Goal: Task Accomplishment & Management: Complete application form

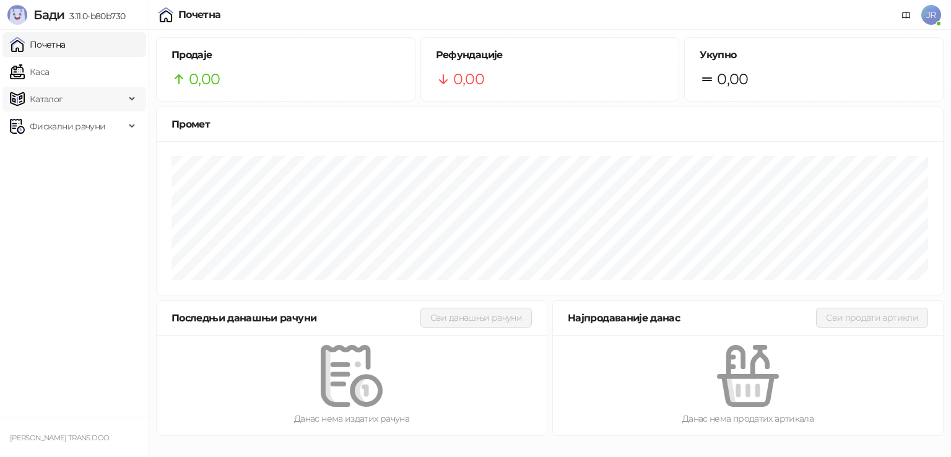
click at [84, 98] on span "Каталог" at bounding box center [67, 99] width 115 height 25
click at [66, 179] on link "Артикли" at bounding box center [43, 180] width 57 height 25
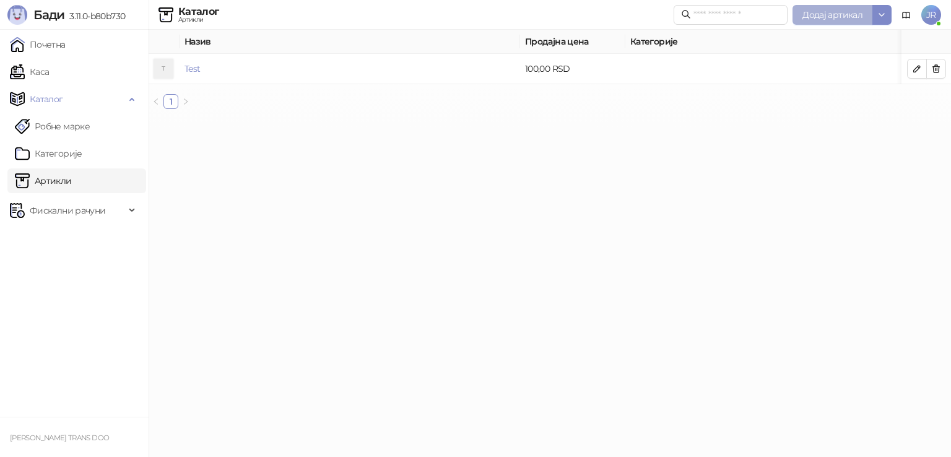
click at [832, 13] on span "Додај артикал" at bounding box center [833, 14] width 60 height 11
click at [832, 13] on body "Бади 3.11.0-b80b730 Почетна Каса Каталог Робне марке Категорије Артикли Фискалн…" at bounding box center [475, 59] width 951 height 119
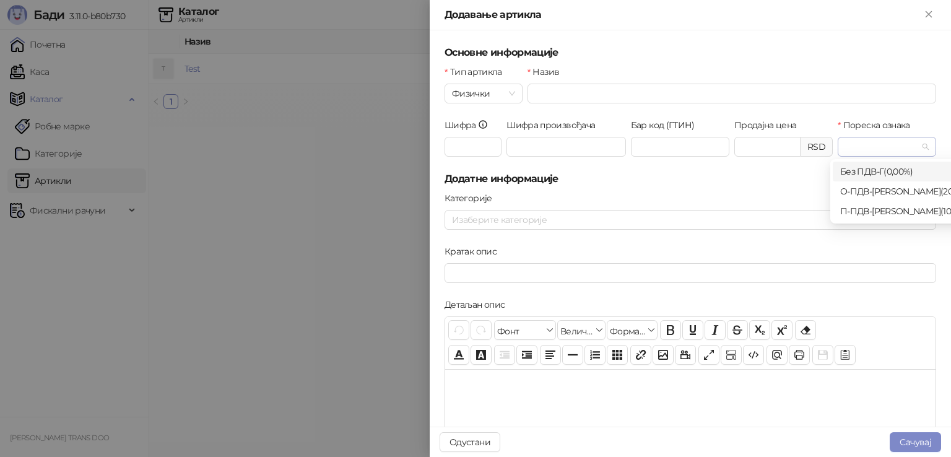
click at [914, 147] on span at bounding box center [887, 146] width 84 height 19
click at [907, 189] on div "О-ПДВ - Ђ ( 20,00 %)" at bounding box center [907, 192] width 134 height 14
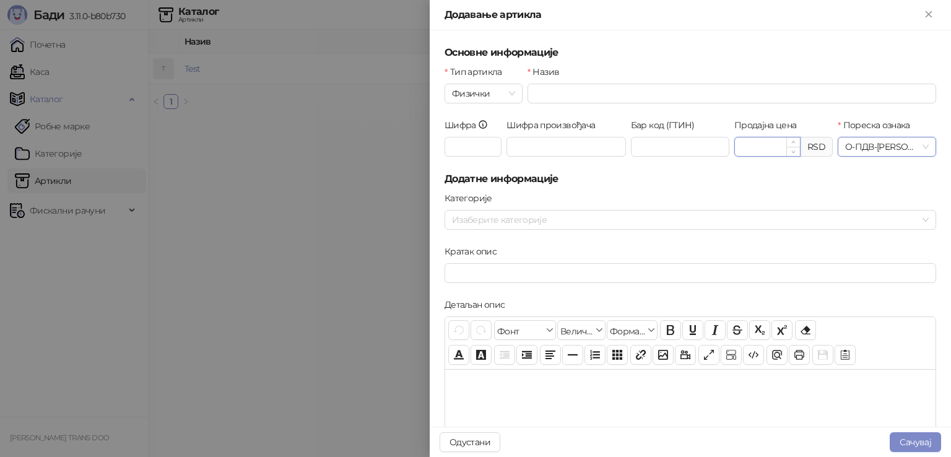
click at [741, 147] on input "Продајна цена" at bounding box center [767, 146] width 65 height 19
click at [508, 92] on span "Физички" at bounding box center [483, 93] width 63 height 19
click at [489, 90] on span "Физички" at bounding box center [483, 93] width 63 height 19
click at [533, 94] on input "Назив" at bounding box center [732, 94] width 409 height 20
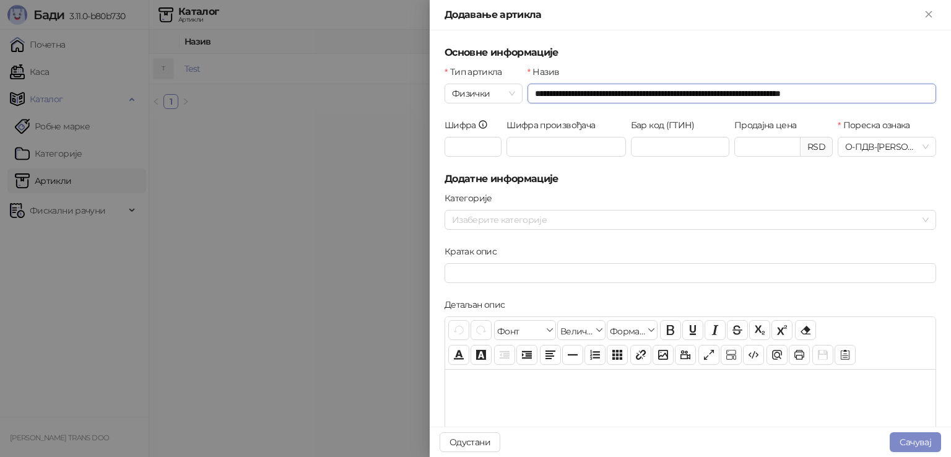
type input "**********"
